Goal: Information Seeking & Learning: Learn about a topic

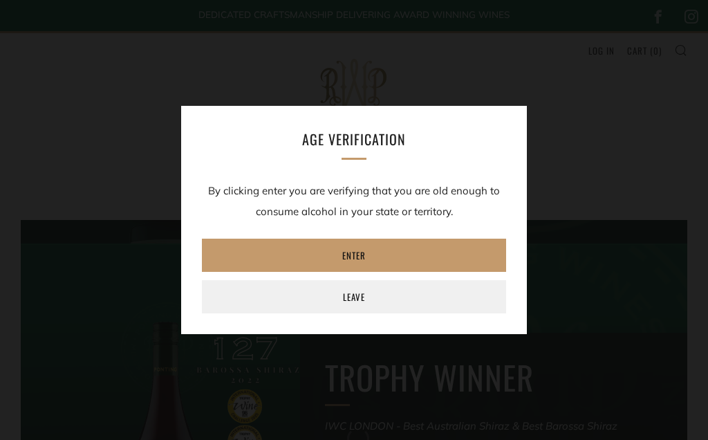
click at [372, 258] on link "Enter" at bounding box center [354, 255] width 304 height 33
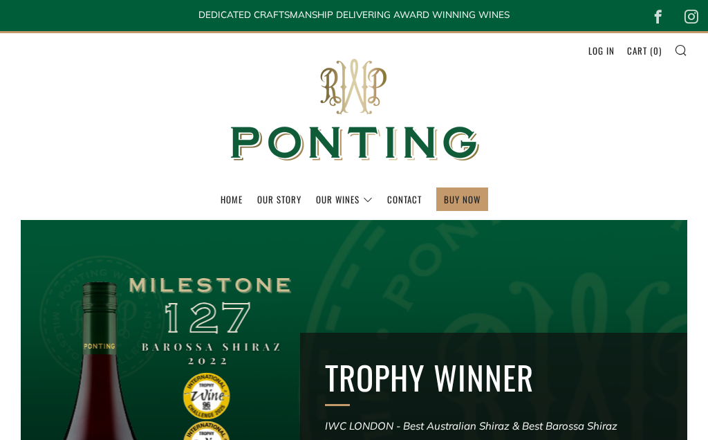
click at [281, 200] on link "Our Story" at bounding box center [279, 199] width 44 height 22
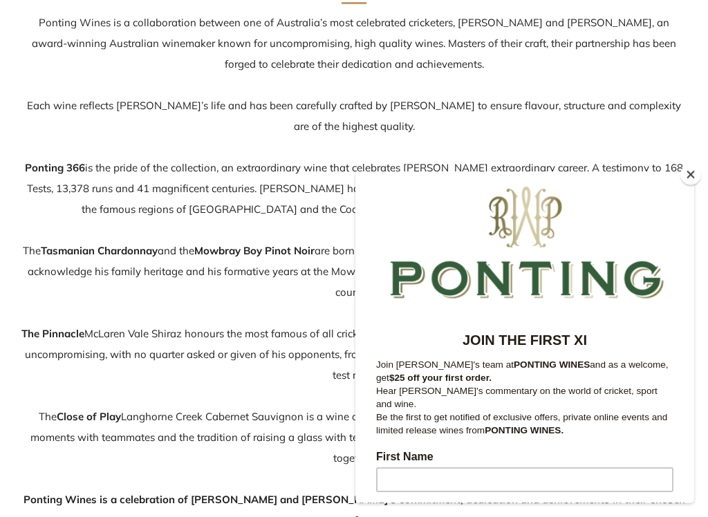
scroll to position [292, 0]
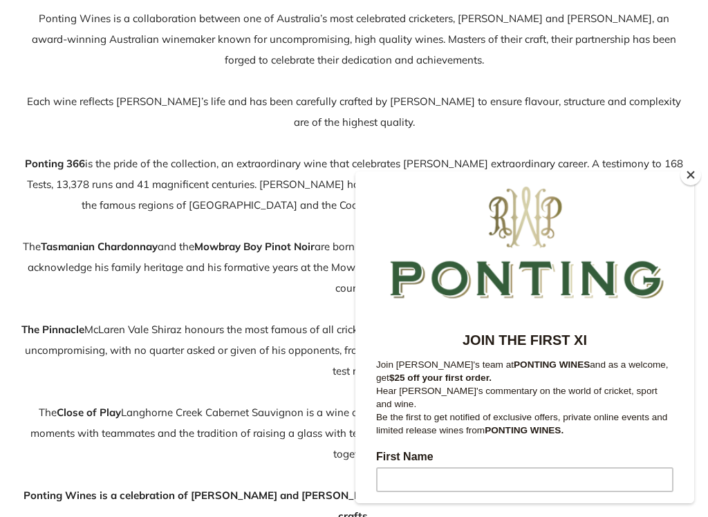
click at [689, 185] on button "Close" at bounding box center [690, 175] width 21 height 21
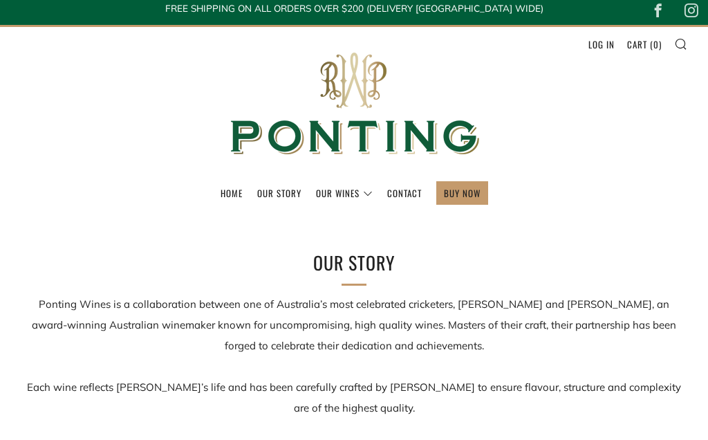
scroll to position [0, 0]
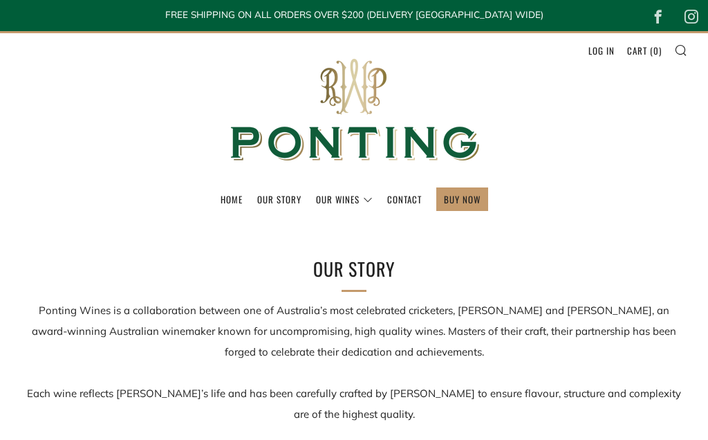
click at [0, 0] on link "The Collection" at bounding box center [0, 0] width 0 height 0
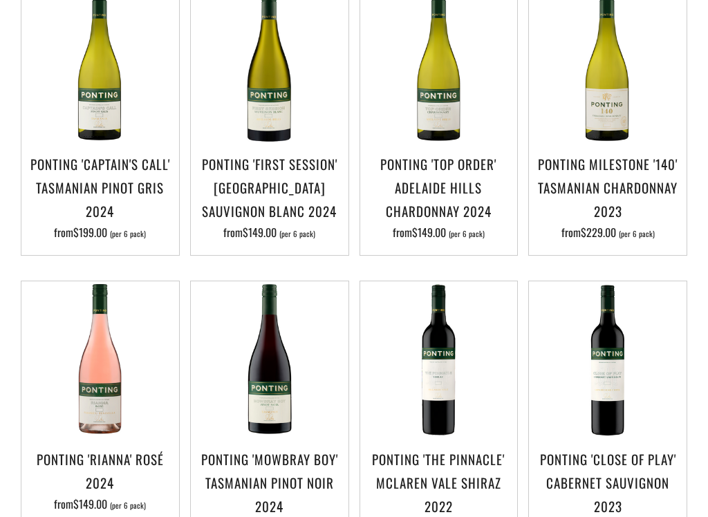
scroll to position [354, 0]
click at [451, 104] on img at bounding box center [439, 65] width 158 height 158
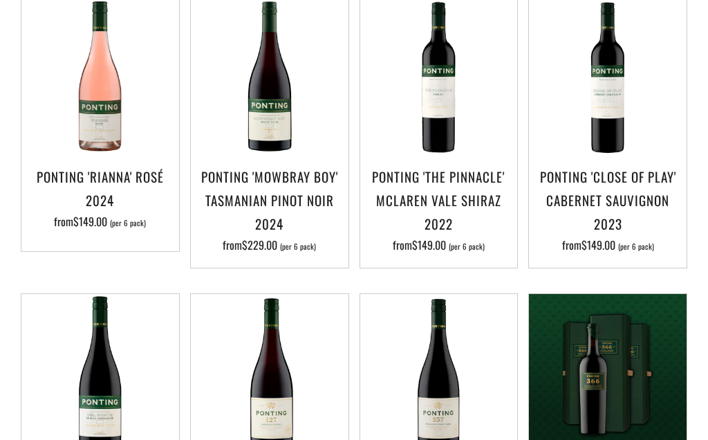
scroll to position [637, 0]
click at [615, 89] on img at bounding box center [608, 78] width 158 height 158
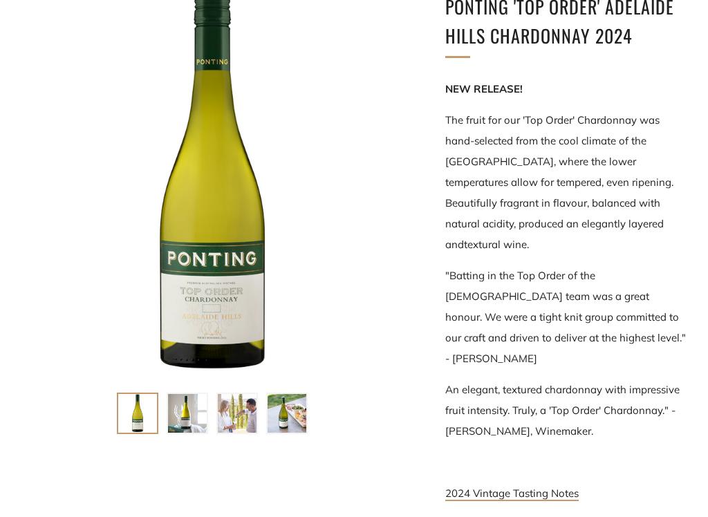
scroll to position [248, 0]
click at [184, 407] on img at bounding box center [187, 413] width 39 height 39
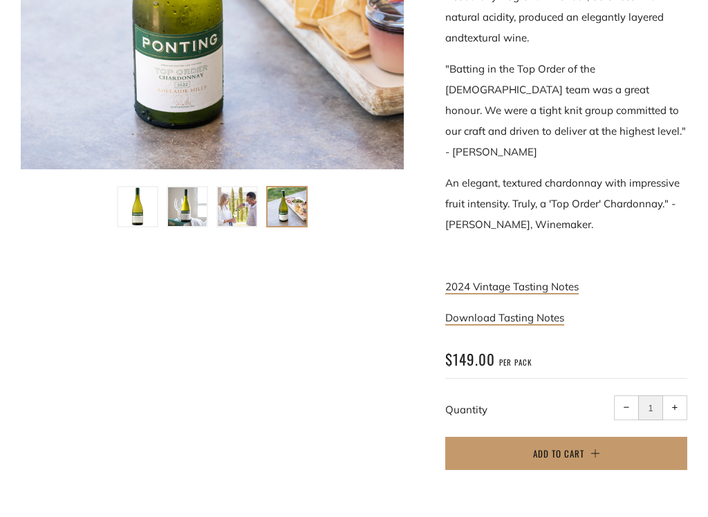
scroll to position [456, 0]
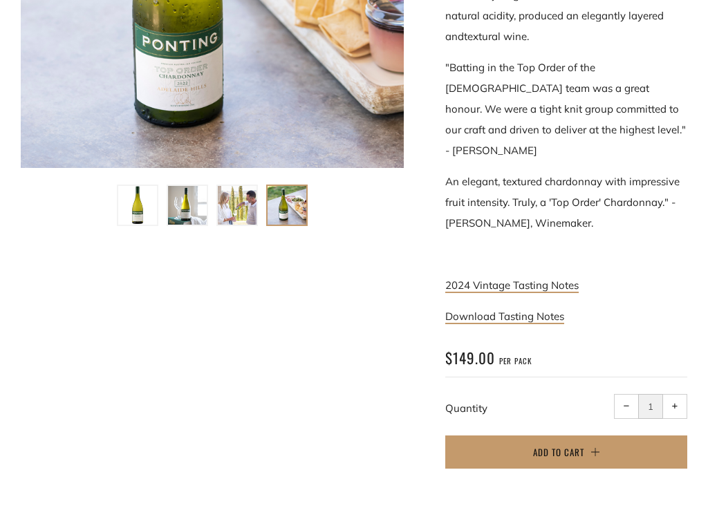
click at [272, 209] on img at bounding box center [287, 205] width 39 height 39
click at [234, 208] on img at bounding box center [237, 205] width 39 height 39
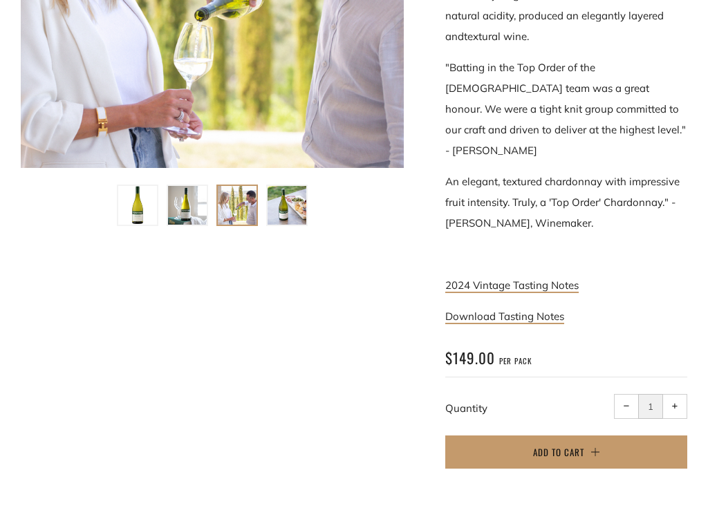
click at [188, 209] on img at bounding box center [187, 205] width 39 height 39
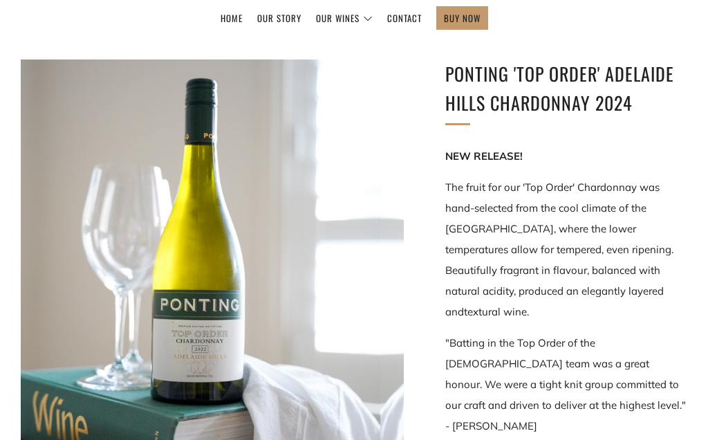
scroll to position [178, 0]
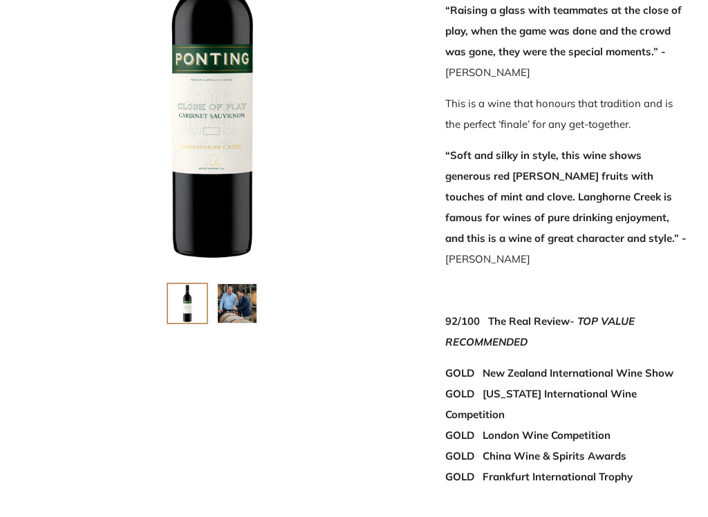
scroll to position [359, 0]
click at [235, 305] on img at bounding box center [237, 302] width 39 height 39
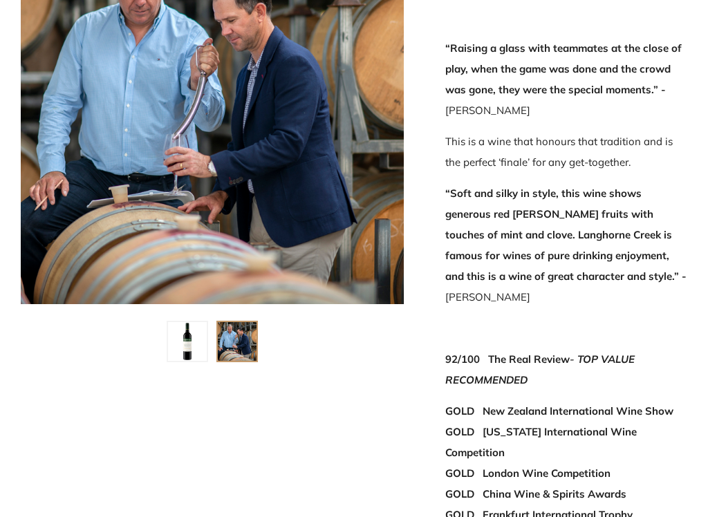
scroll to position [317, 0]
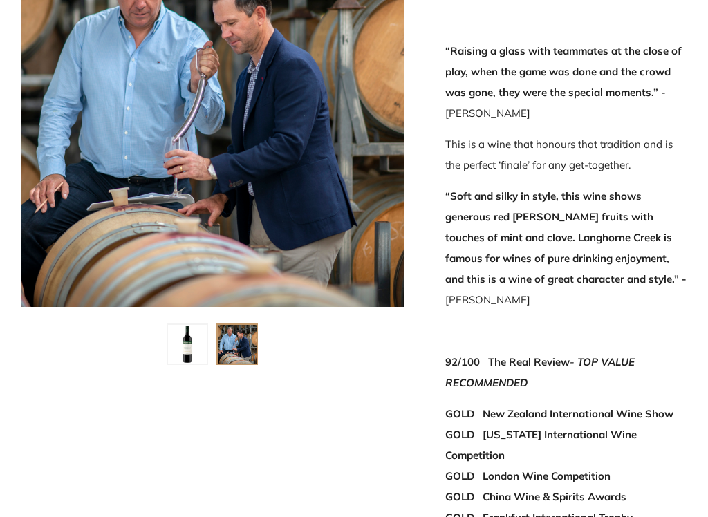
click at [183, 348] on img at bounding box center [187, 344] width 39 height 39
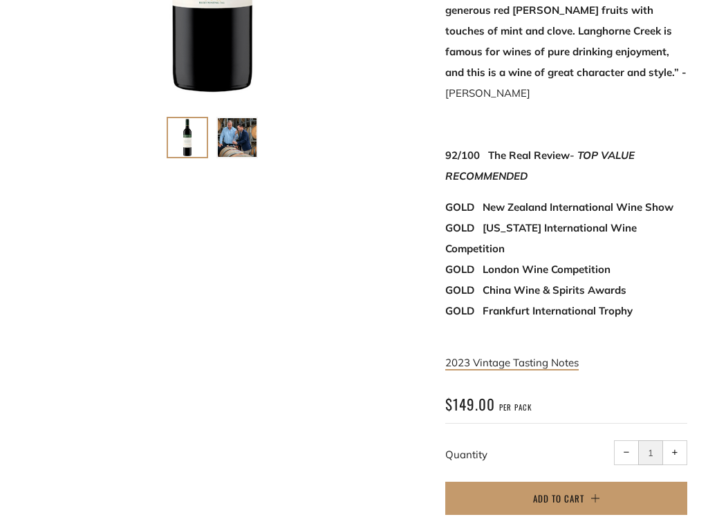
scroll to position [525, 0]
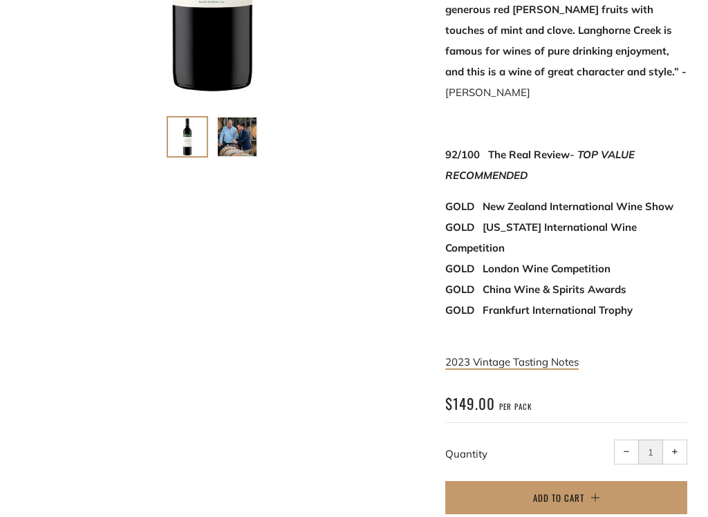
click at [549, 355] on link "2023 Vintage Tasting Notes" at bounding box center [511, 362] width 133 height 15
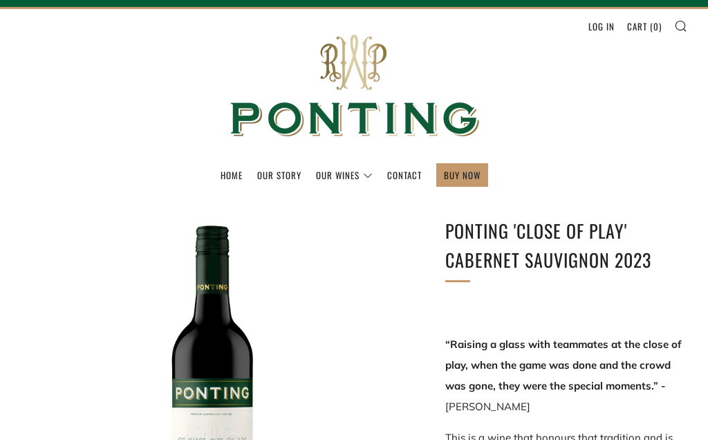
scroll to position [0, 0]
